Goal: Task Accomplishment & Management: Complete application form

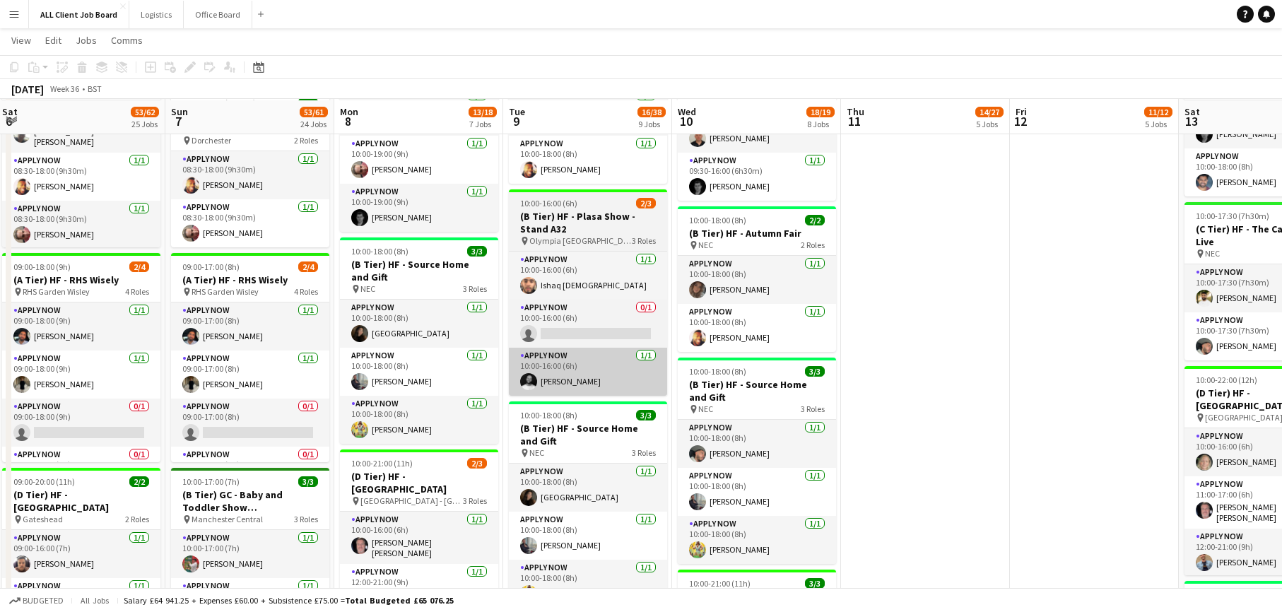
scroll to position [989, 0]
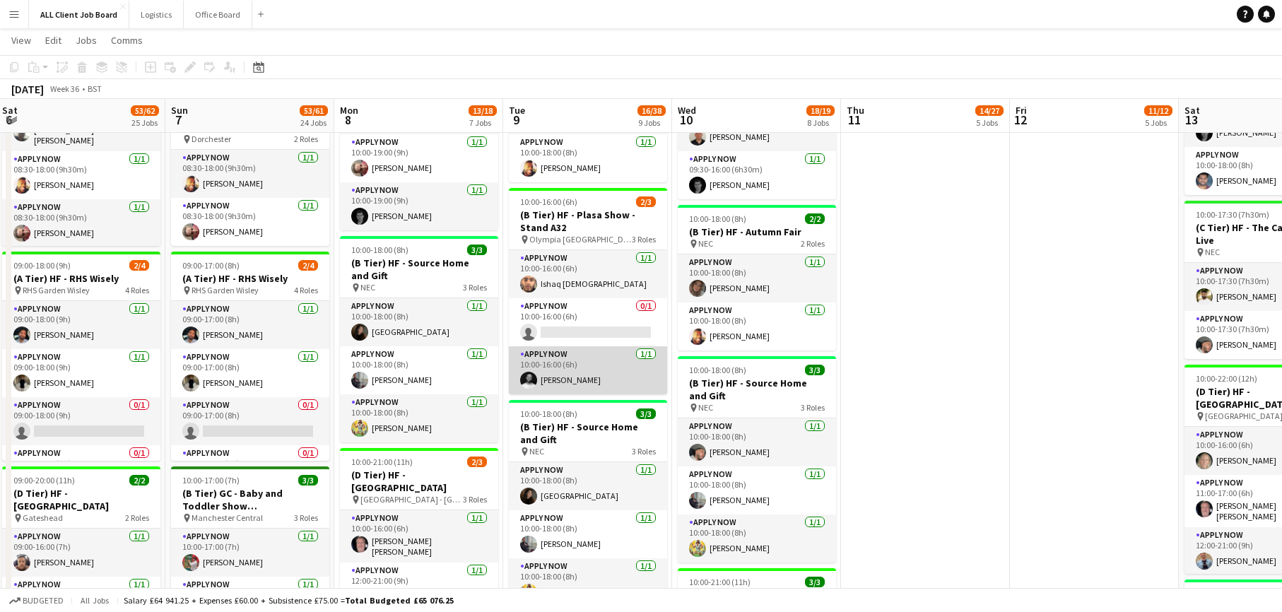
click at [588, 380] on app-card-role "APPLY NOW [DATE] 10:00-16:00 (6h) [PERSON_NAME]" at bounding box center [588, 370] width 158 height 48
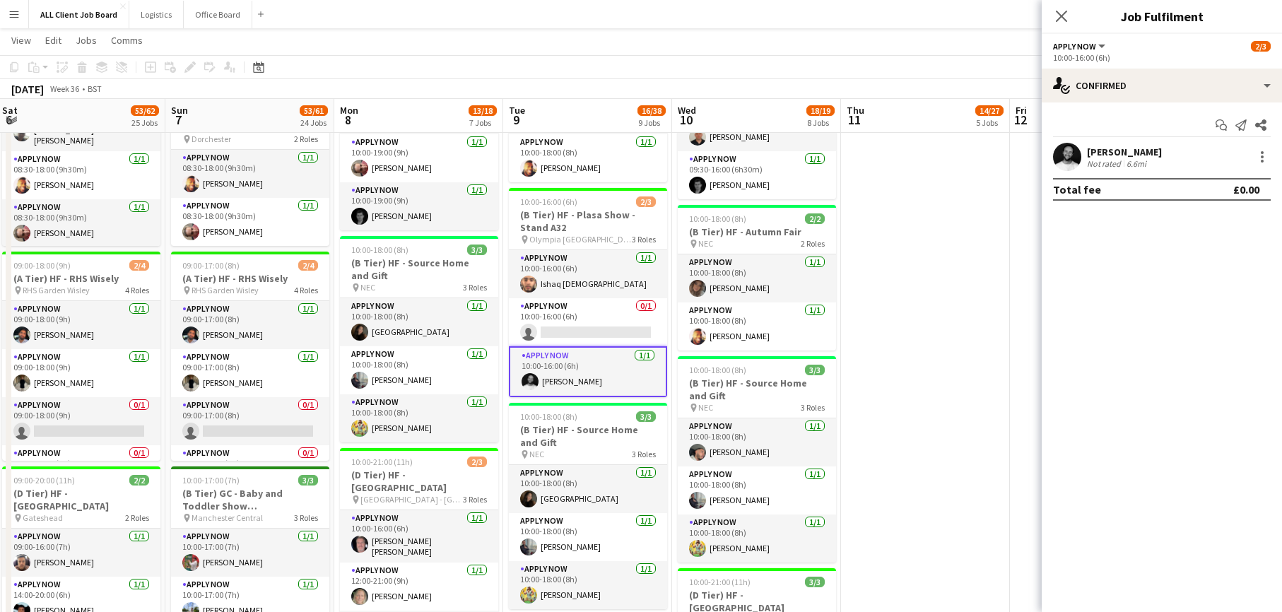
click at [1061, 160] on app-user-avatar at bounding box center [1067, 157] width 28 height 28
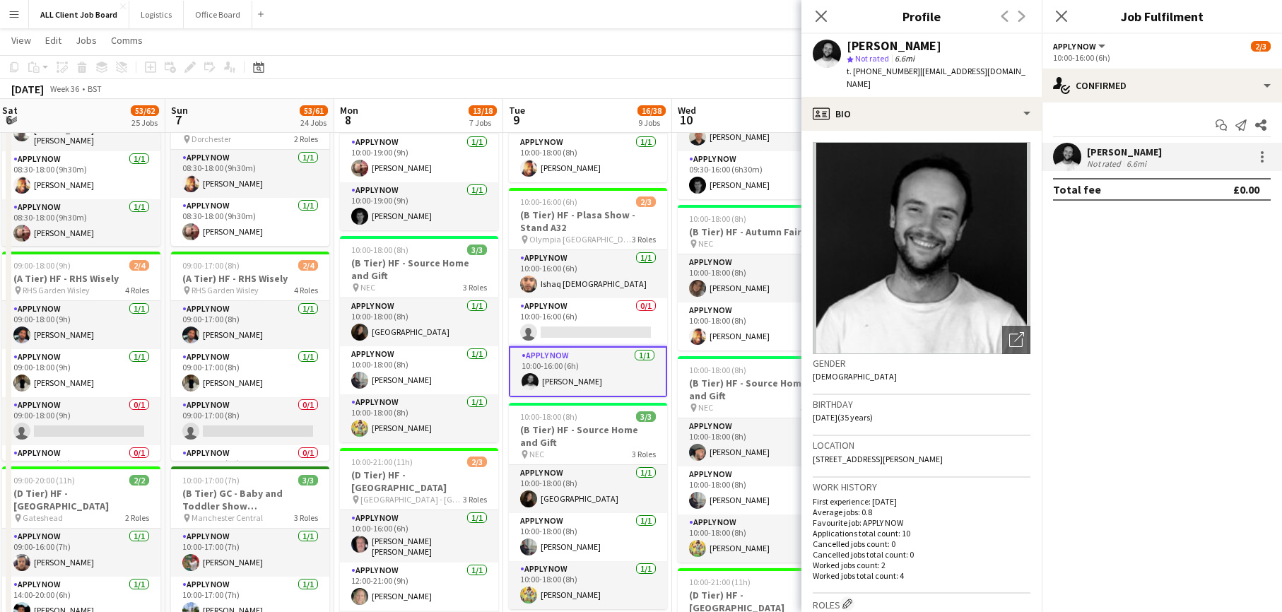
click at [913, 230] on img at bounding box center [922, 248] width 218 height 212
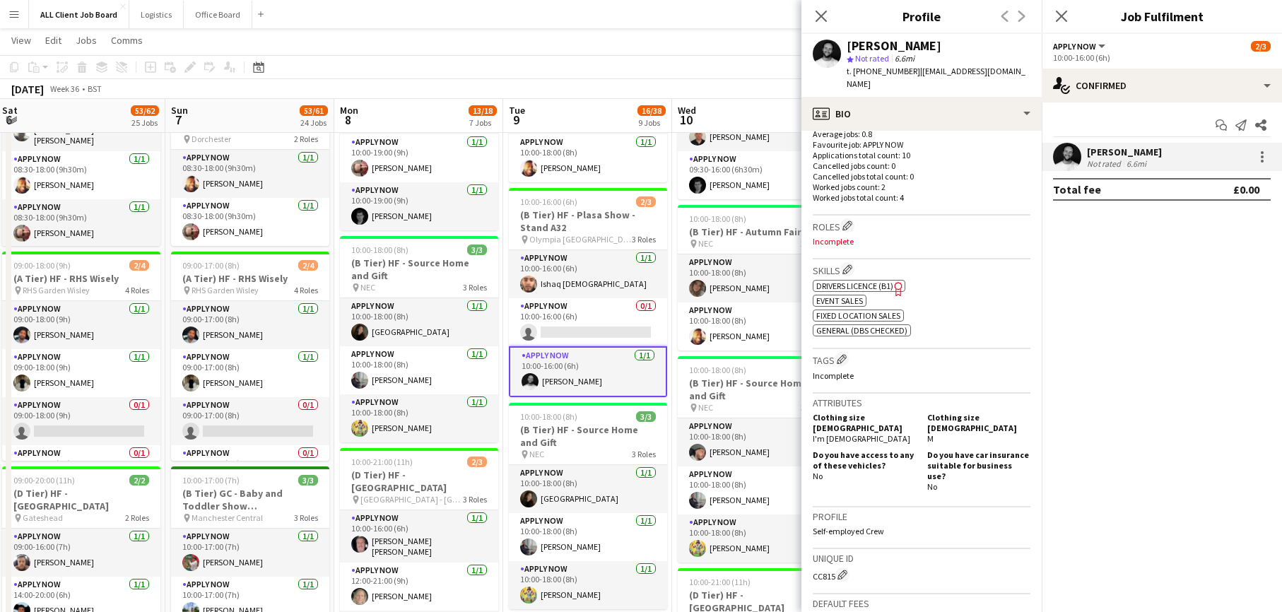
scroll to position [486, 0]
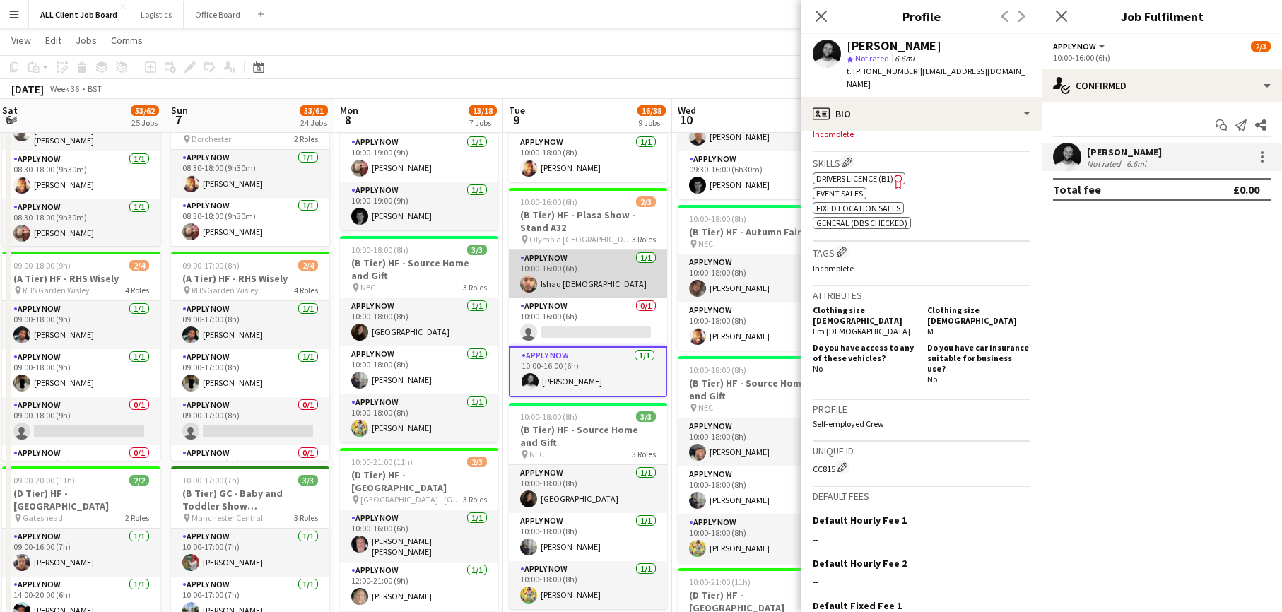
click at [599, 279] on app-card-role "APPLY NOW [DATE] 10:00-16:00 (6h) Ishaq [DEMOGRAPHIC_DATA]" at bounding box center [588, 274] width 158 height 48
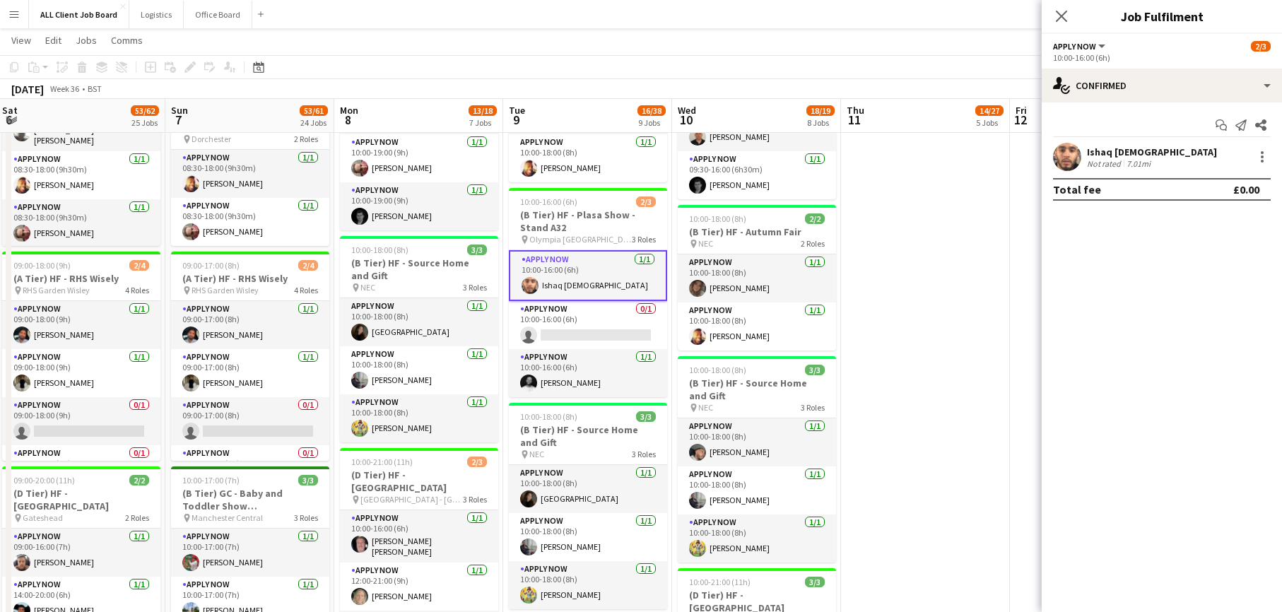
click at [1117, 151] on div "Ishaq [DEMOGRAPHIC_DATA]" at bounding box center [1152, 152] width 130 height 13
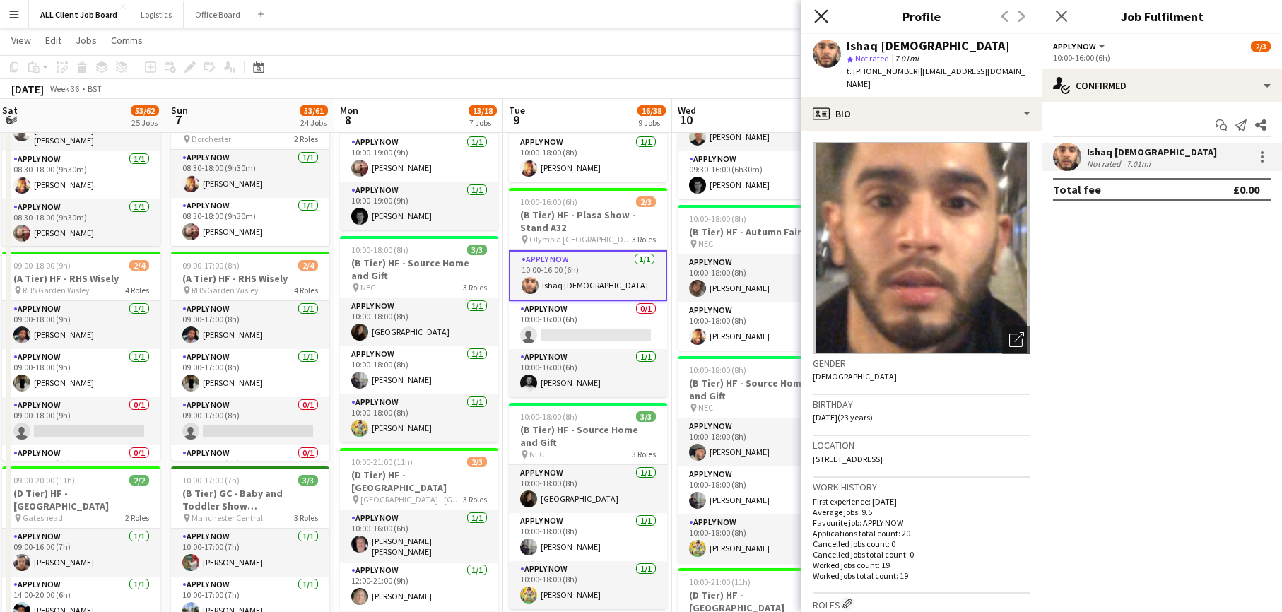
click at [819, 15] on icon at bounding box center [820, 15] width 13 height 13
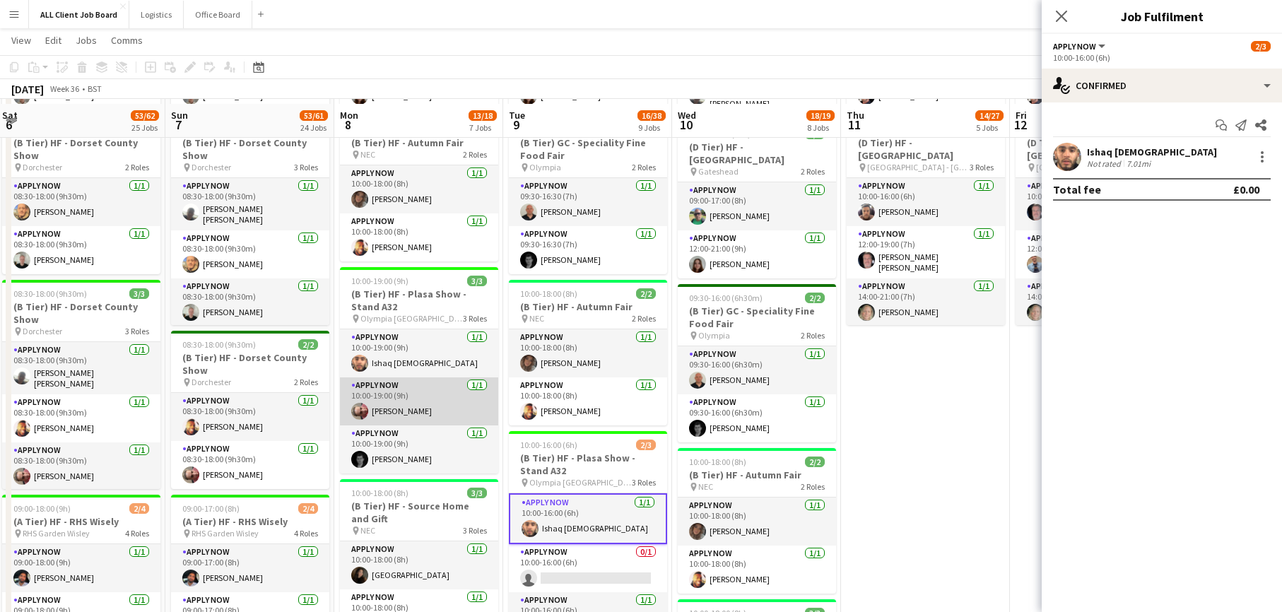
scroll to position [751, 0]
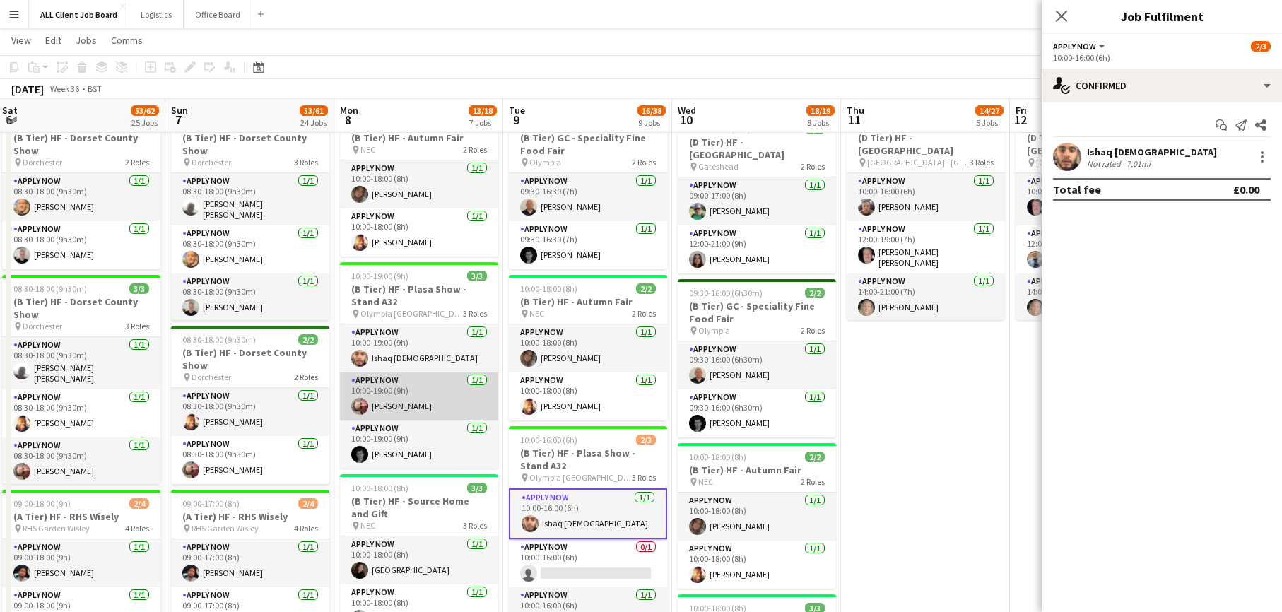
click at [401, 413] on app-card-role "APPLY NOW [DATE] 10:00-19:00 (9h) [PERSON_NAME]" at bounding box center [419, 396] width 158 height 48
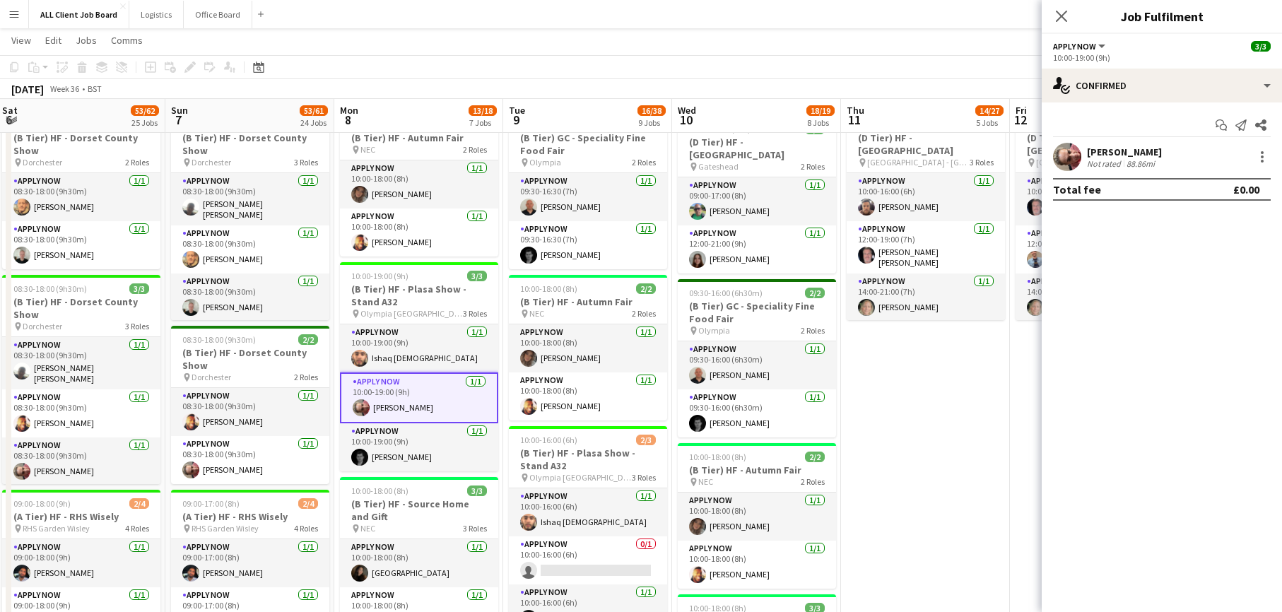
click at [1064, 160] on app-user-avatar at bounding box center [1067, 157] width 28 height 28
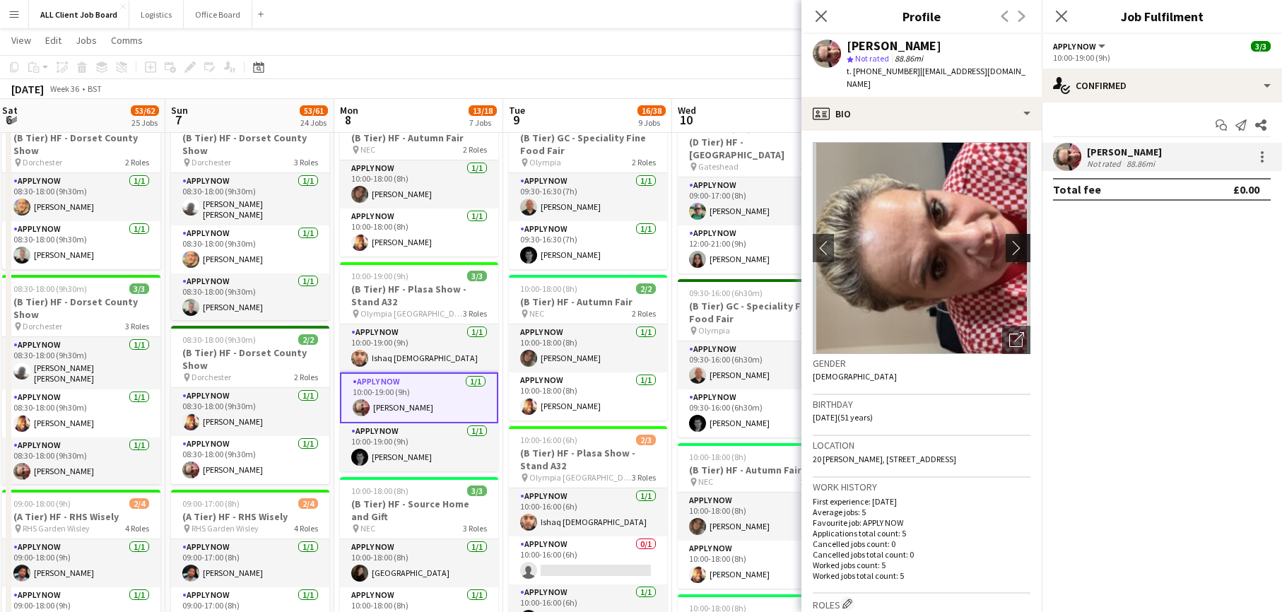
click at [1026, 242] on app-icon "chevron-right" at bounding box center [1020, 247] width 22 height 15
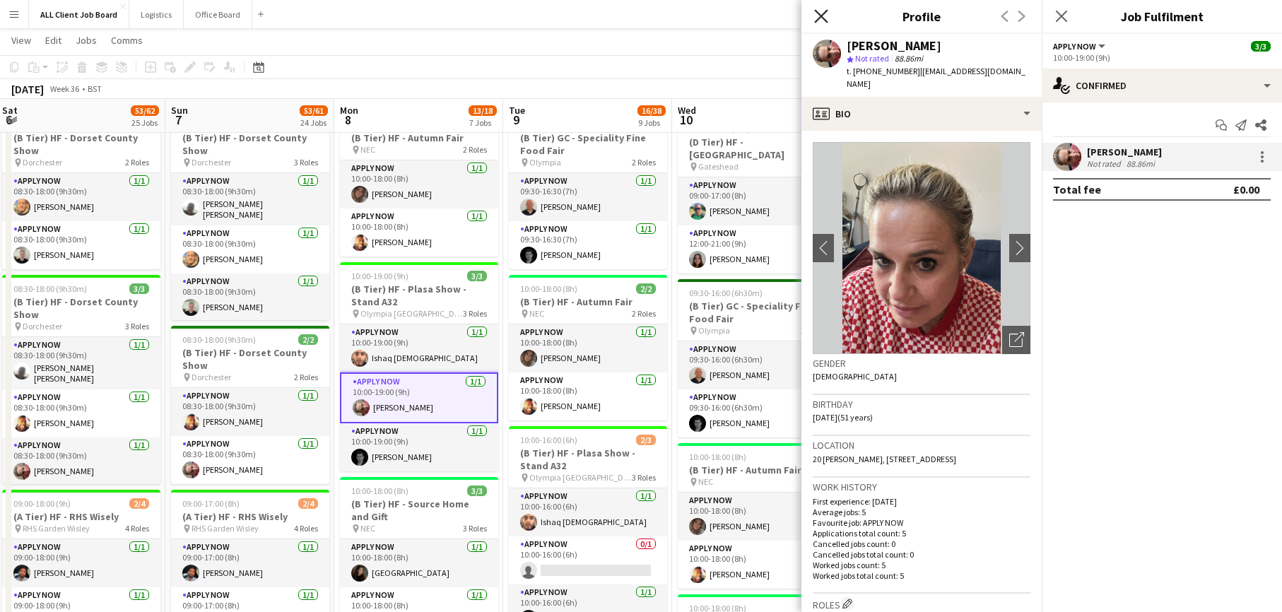
click at [819, 16] on icon "Close pop-in" at bounding box center [820, 15] width 13 height 13
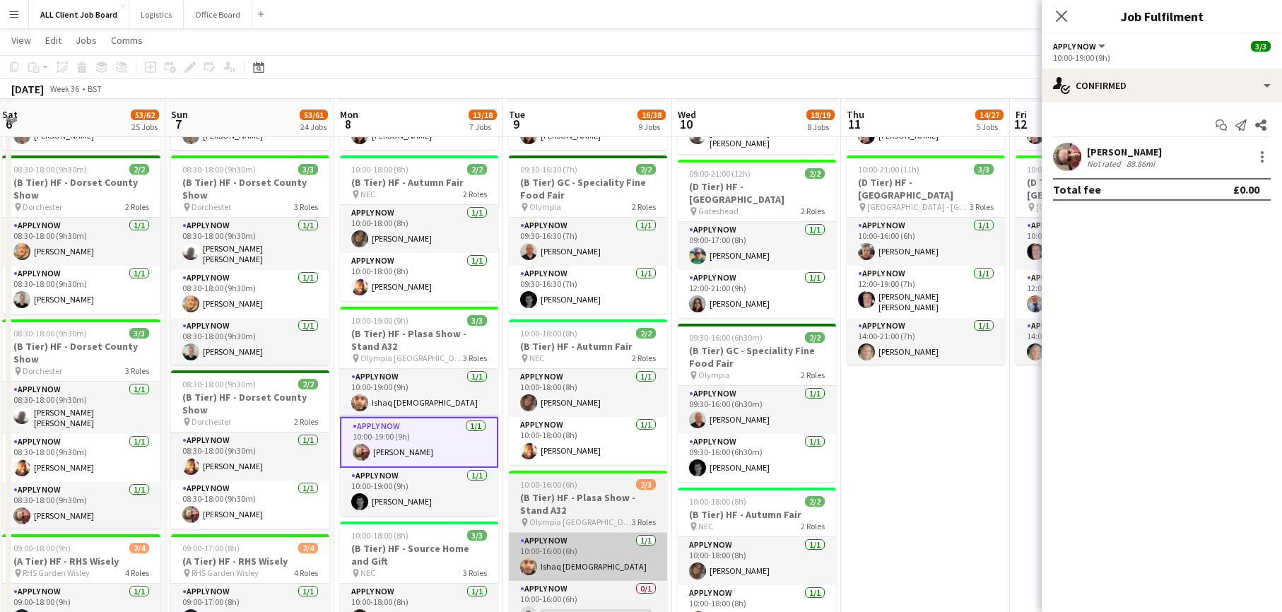
scroll to position [705, 0]
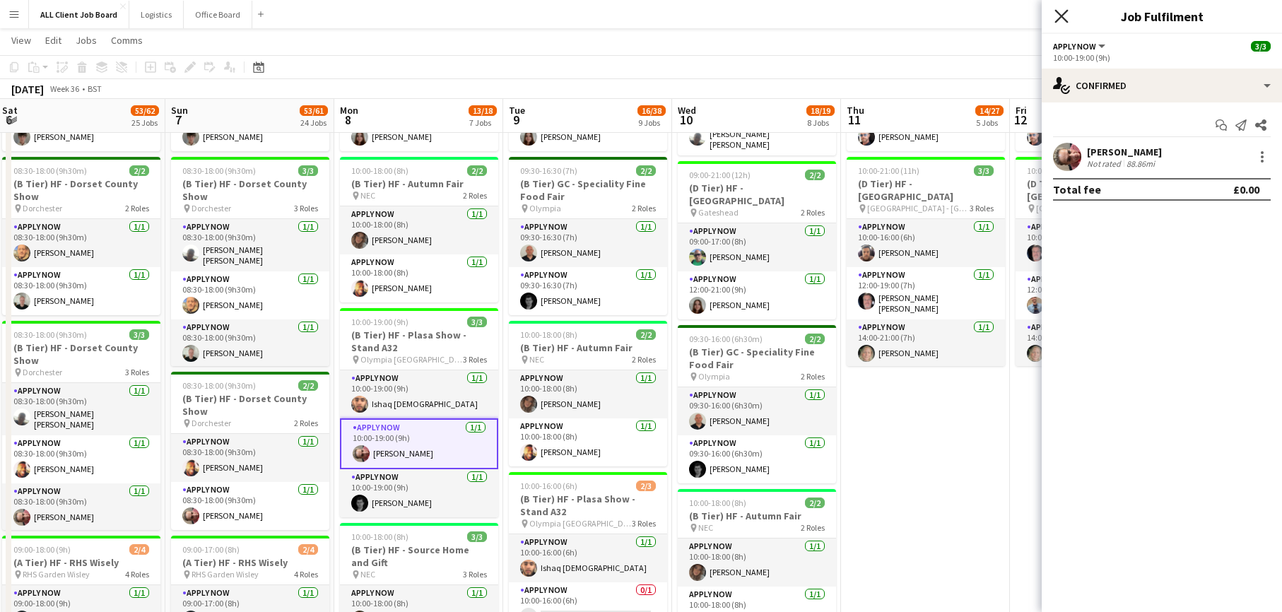
click at [1060, 13] on icon at bounding box center [1061, 15] width 13 height 13
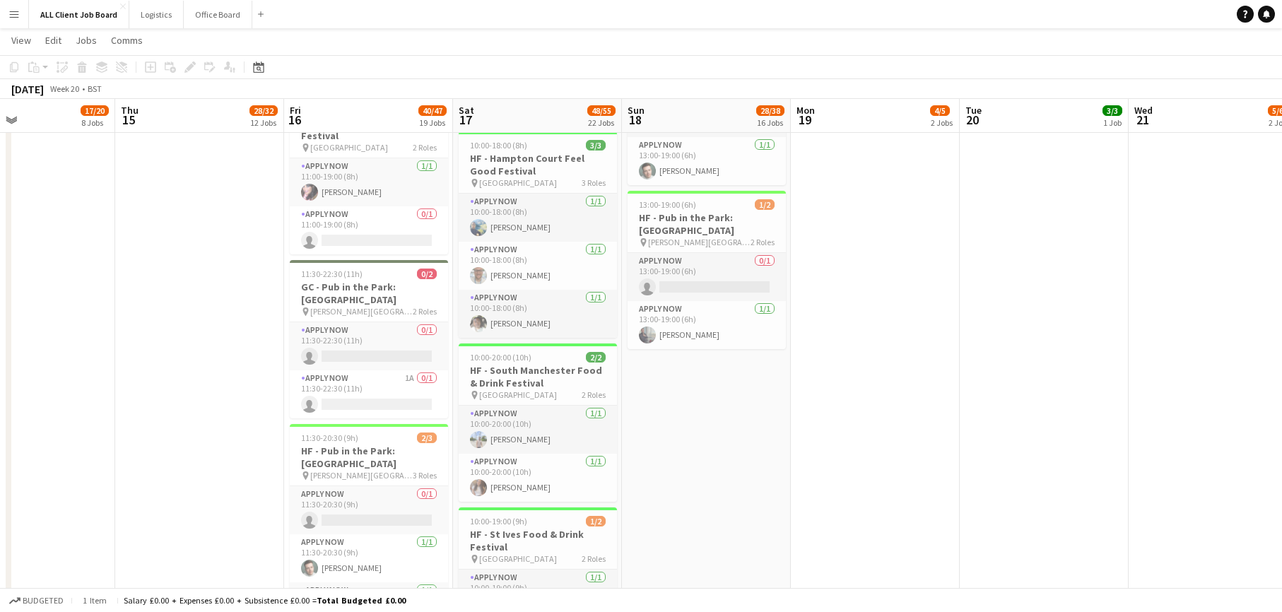
scroll to position [2619, 0]
